Goal: Information Seeking & Learning: Learn about a topic

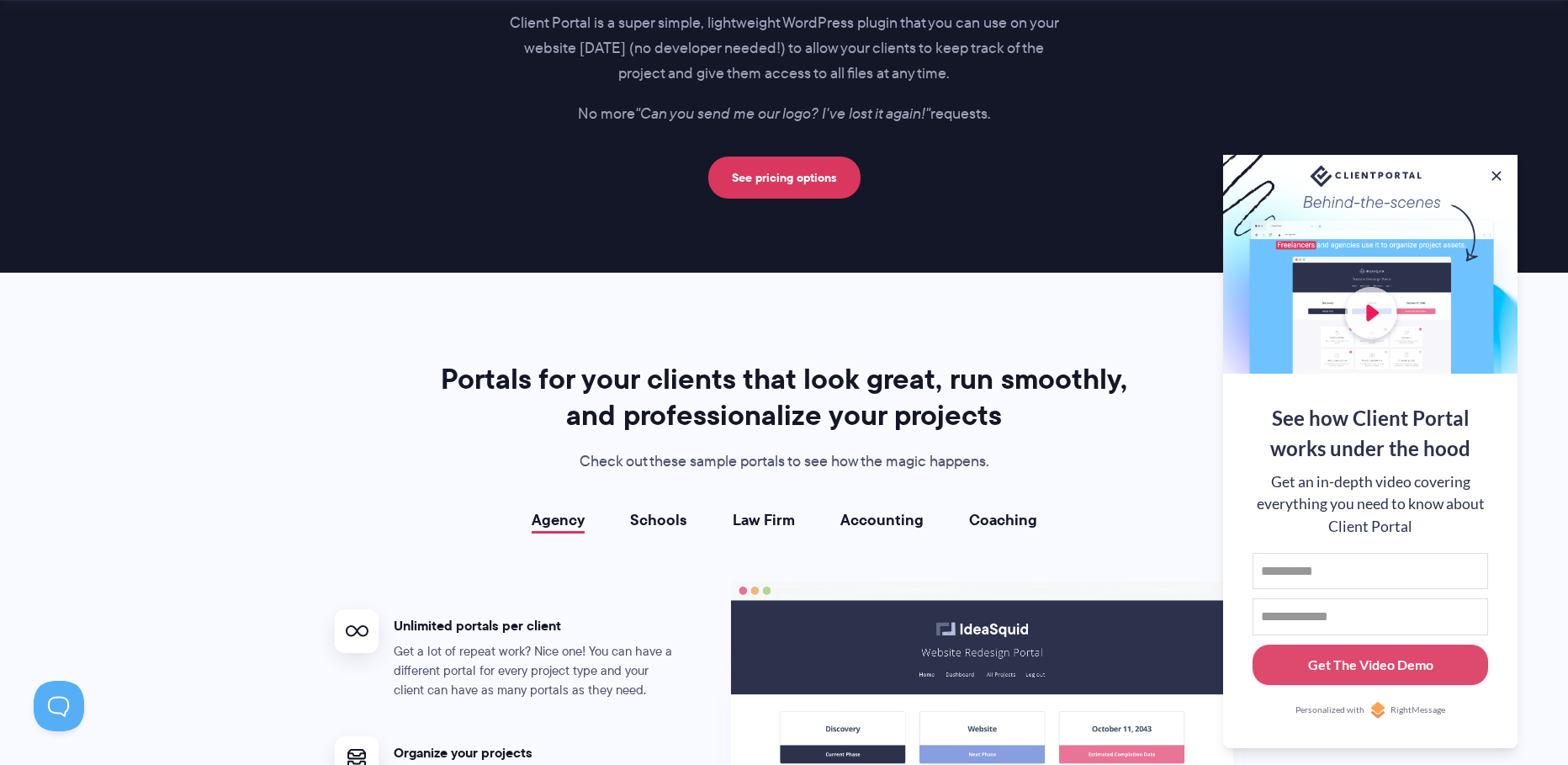
scroll to position [3070, 0]
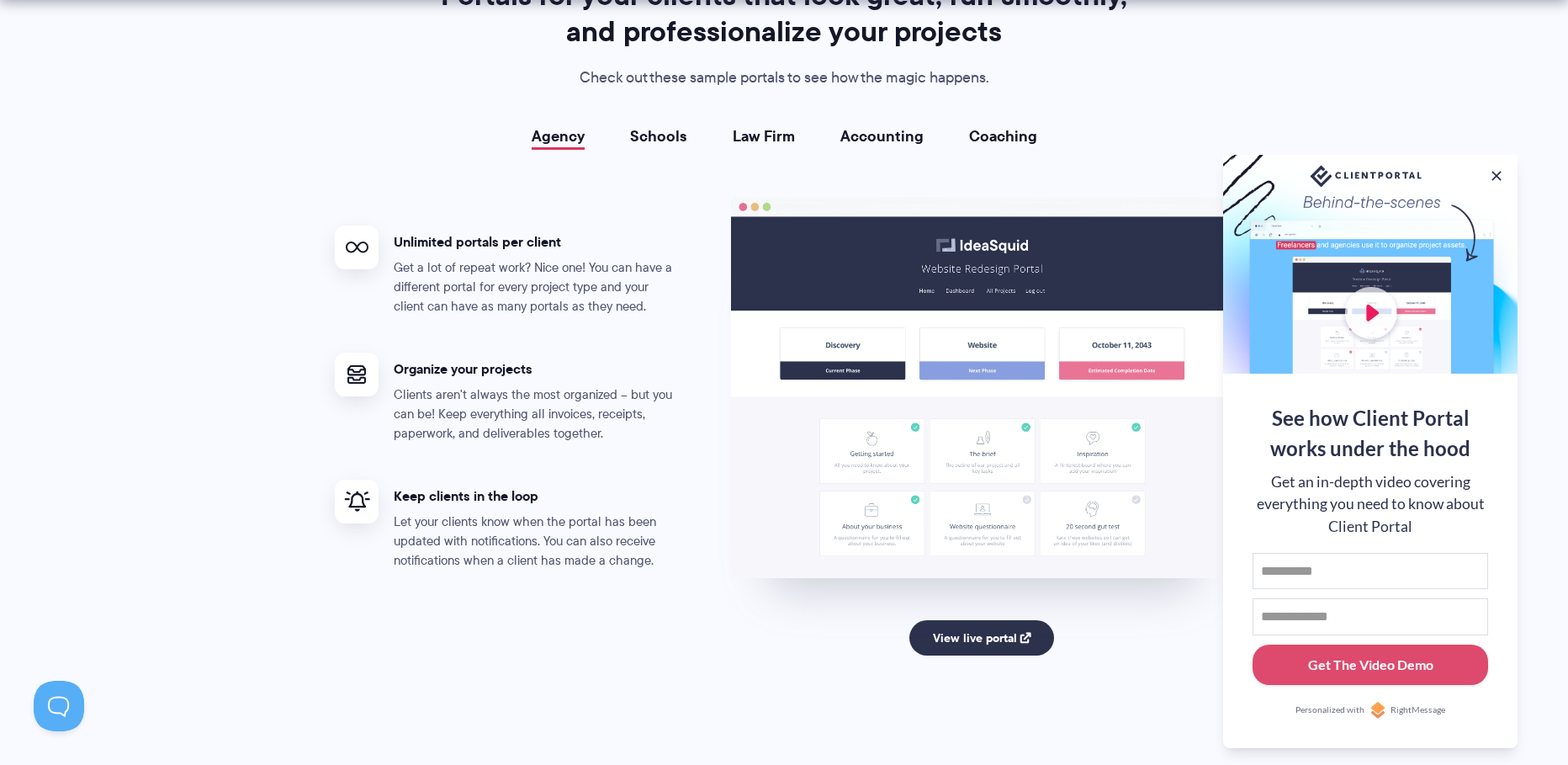
click at [683, 134] on link "Schools" at bounding box center [658, 136] width 58 height 17
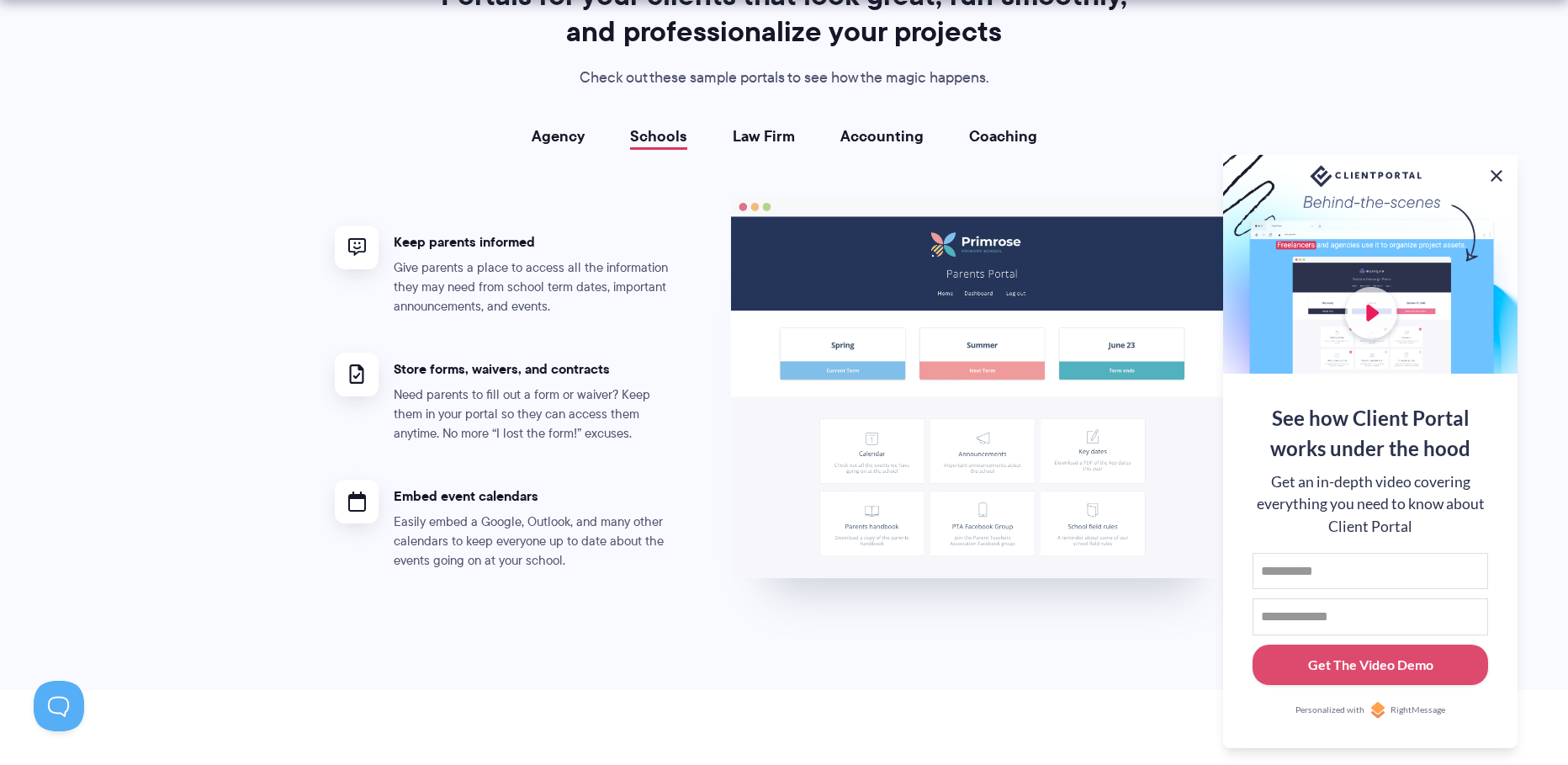
click at [1493, 170] on button at bounding box center [1496, 176] width 20 height 20
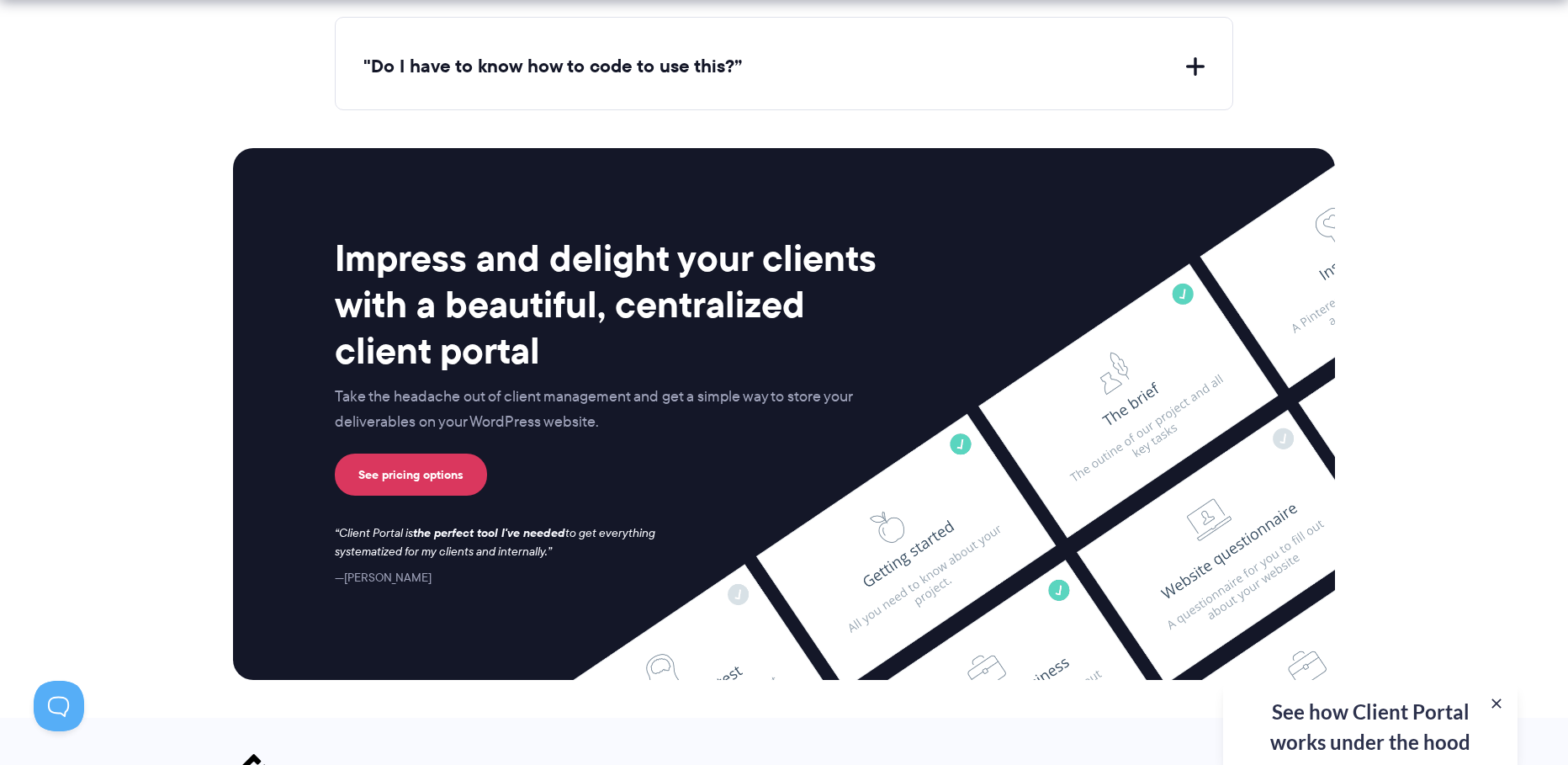
scroll to position [6853, 0]
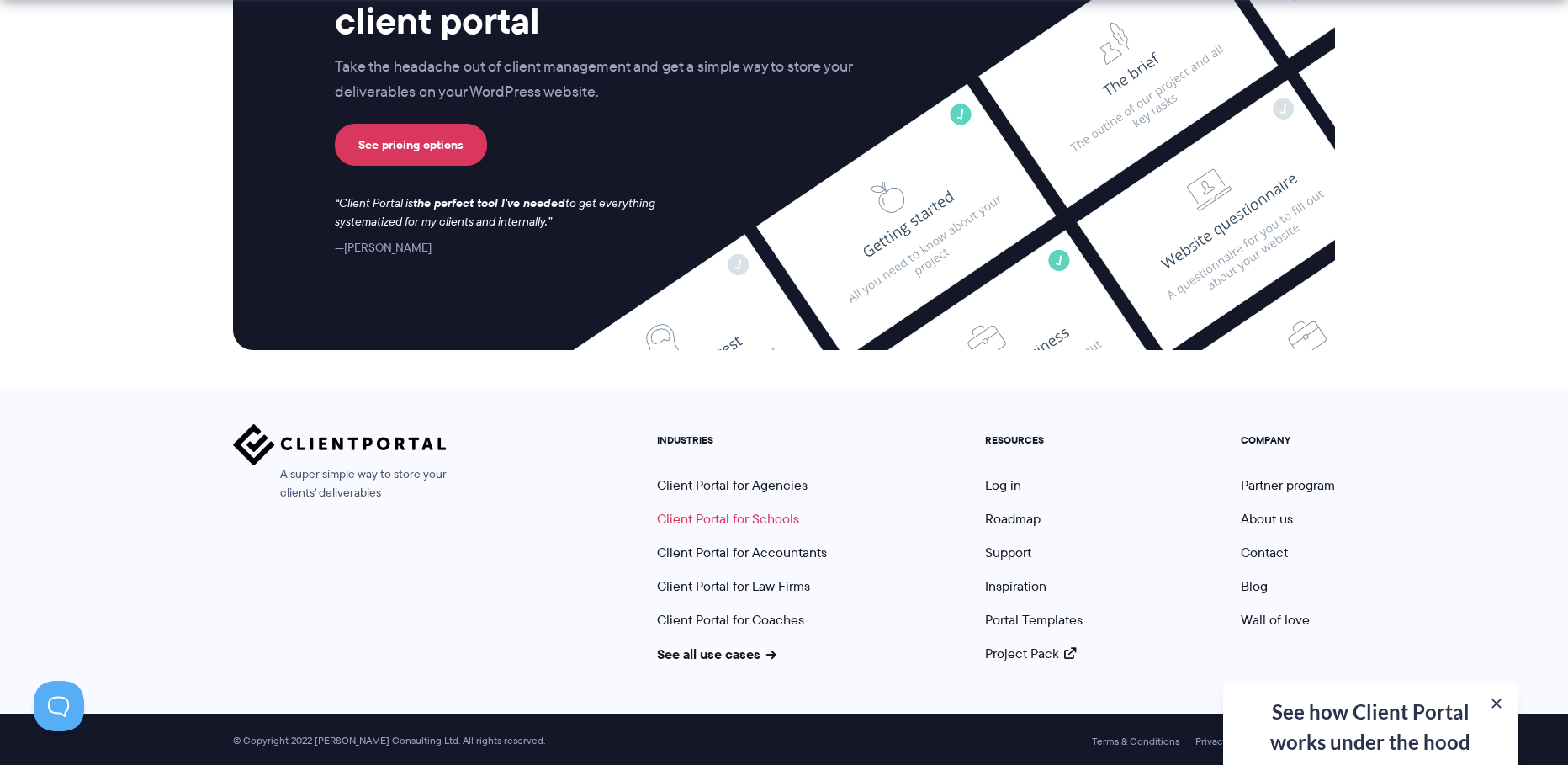
click at [787, 518] on link "Client Portal for Schools" at bounding box center [728, 518] width 142 height 19
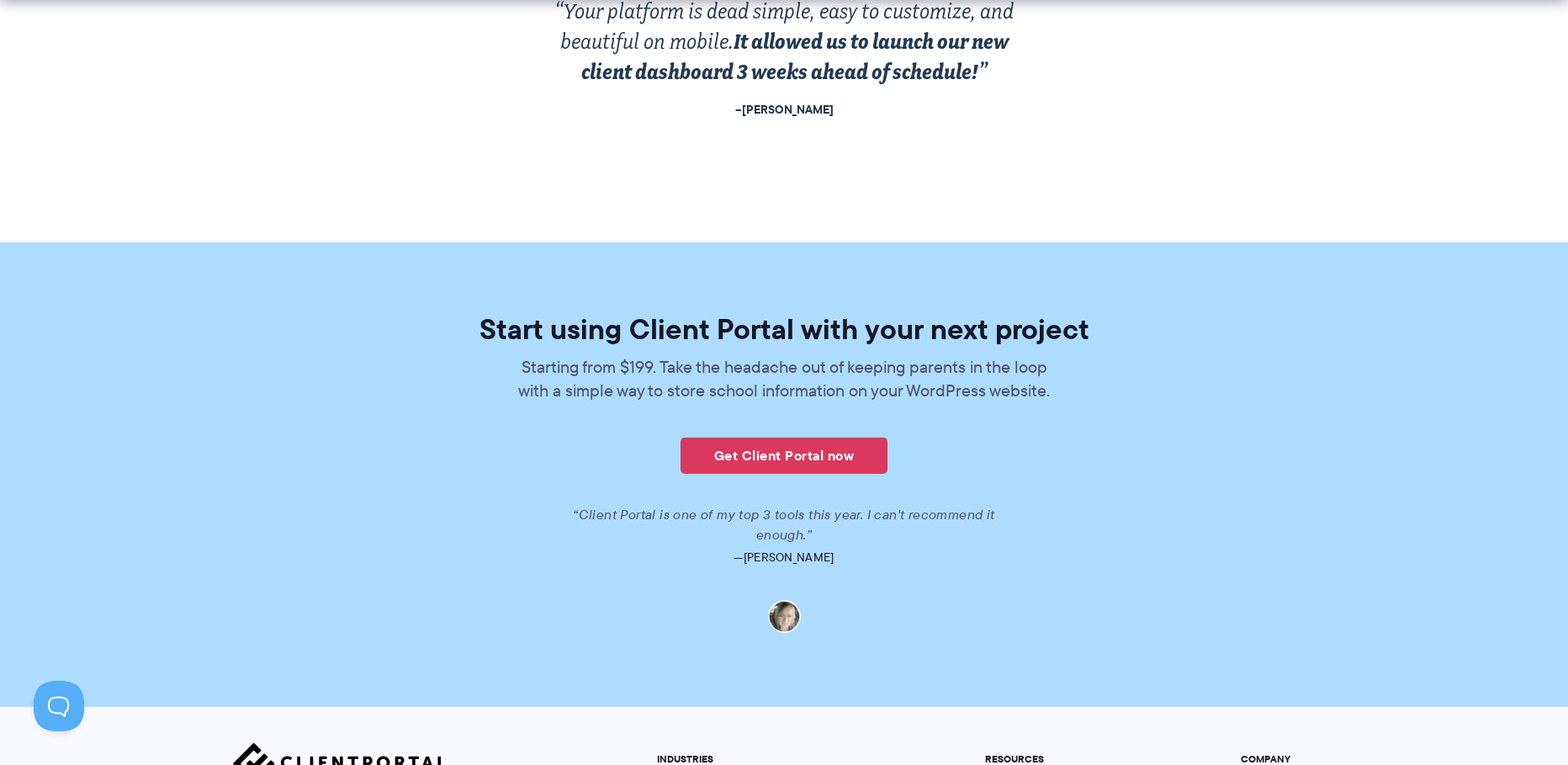
scroll to position [3680, 0]
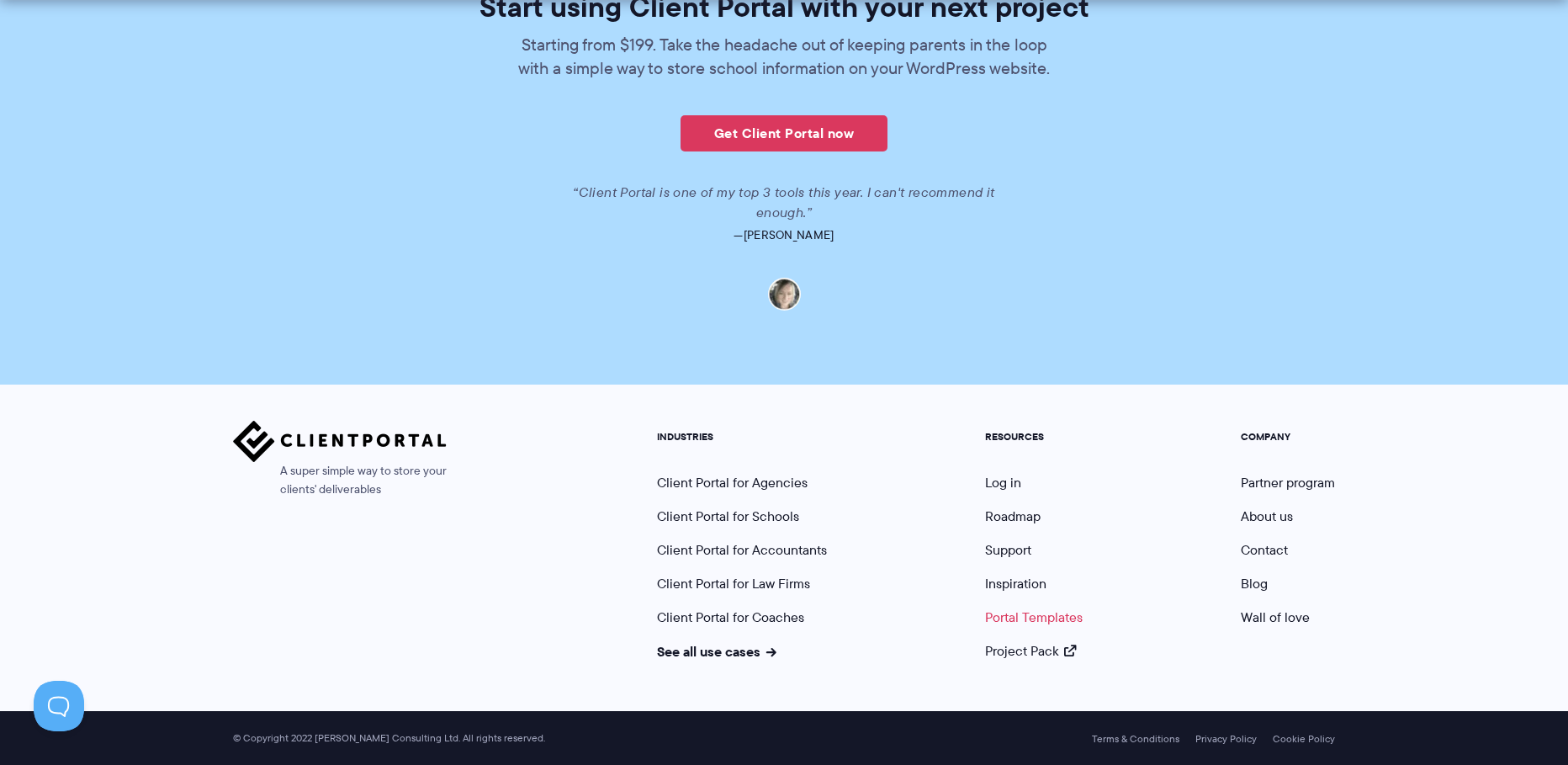
click at [1049, 617] on link "Portal Templates" at bounding box center [1034, 616] width 97 height 19
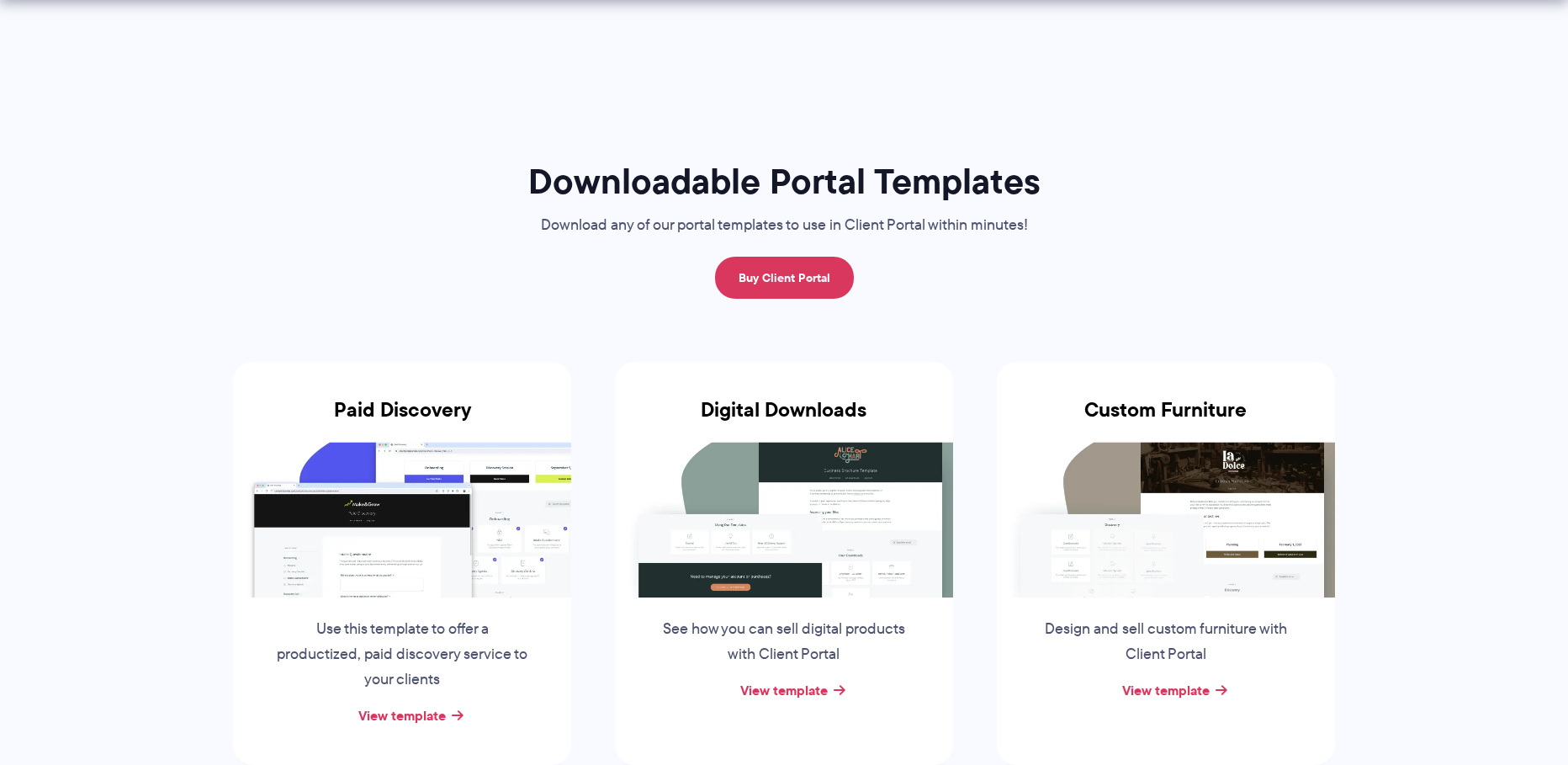
scroll to position [287, 0]
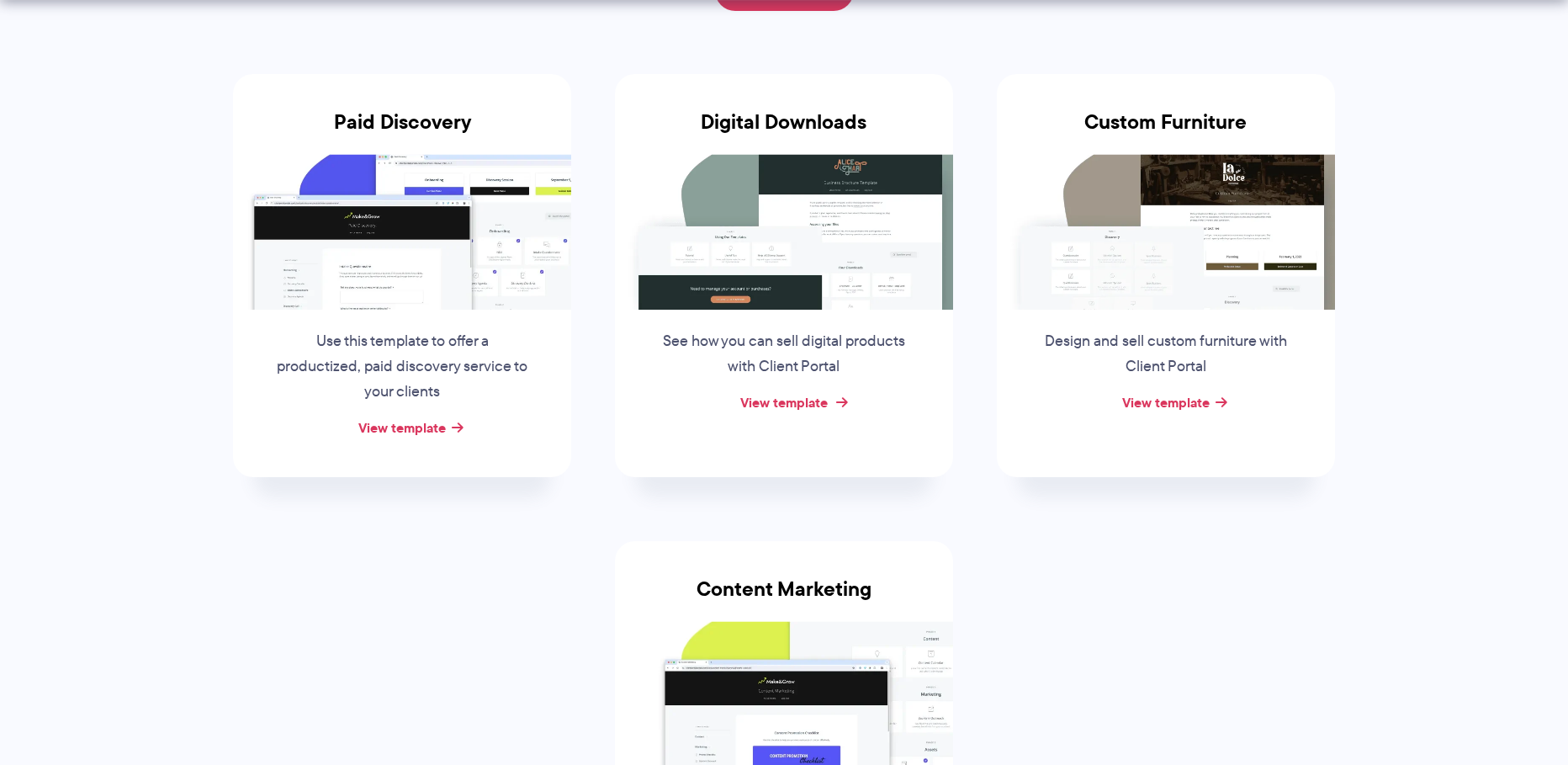
click at [781, 405] on link "View template" at bounding box center [784, 402] width 87 height 20
